Goal: Find specific fact

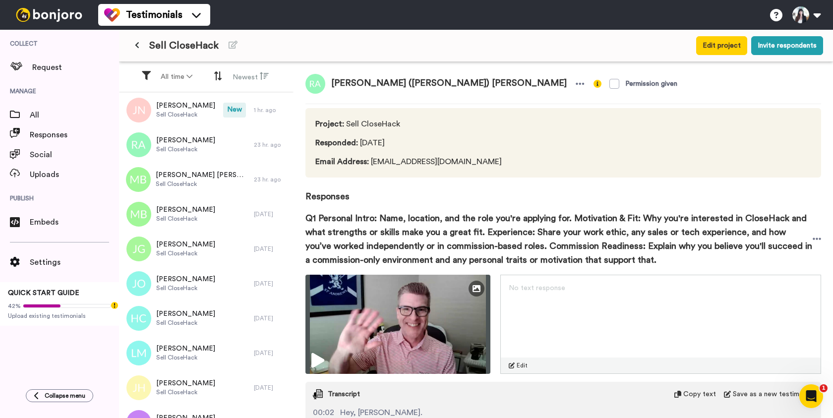
click at [440, 164] on span "Email Address : [EMAIL_ADDRESS][DOMAIN_NAME]" at bounding box center [408, 162] width 186 height 12
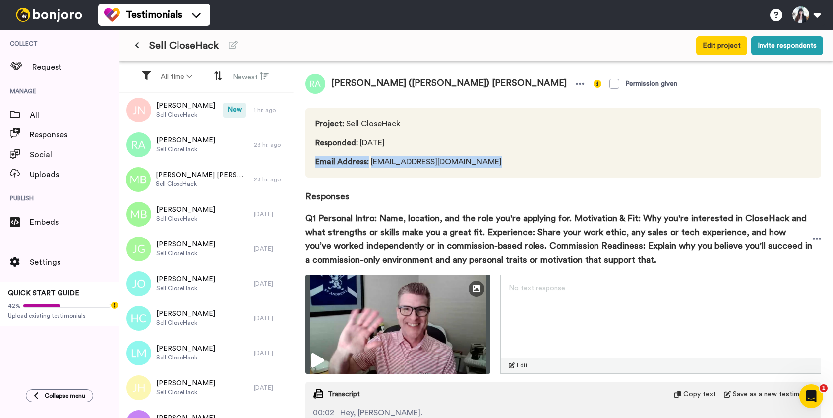
click at [440, 164] on span "Email Address : [EMAIL_ADDRESS][DOMAIN_NAME]" at bounding box center [408, 162] width 186 height 12
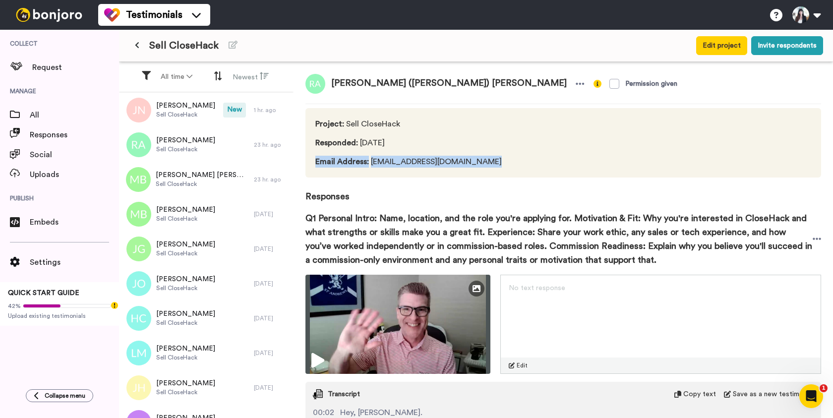
click at [433, 164] on span "Email Address : [EMAIL_ADDRESS][DOMAIN_NAME]" at bounding box center [408, 162] width 186 height 12
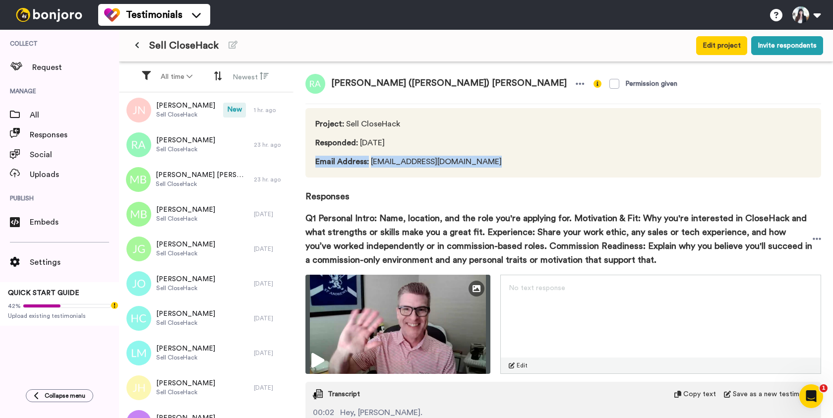
click at [433, 164] on span "Email Address : [EMAIL_ADDRESS][DOMAIN_NAME]" at bounding box center [408, 162] width 186 height 12
